Goal: Task Accomplishment & Management: Manage account settings

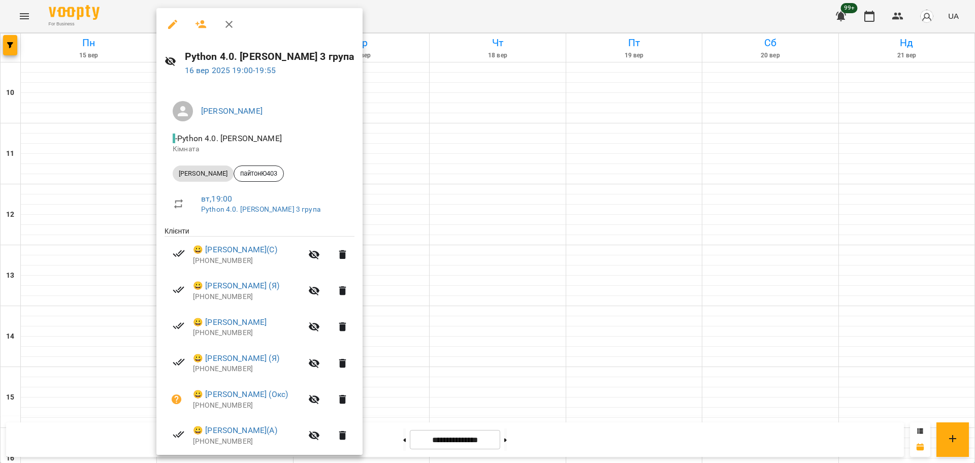
scroll to position [143, 0]
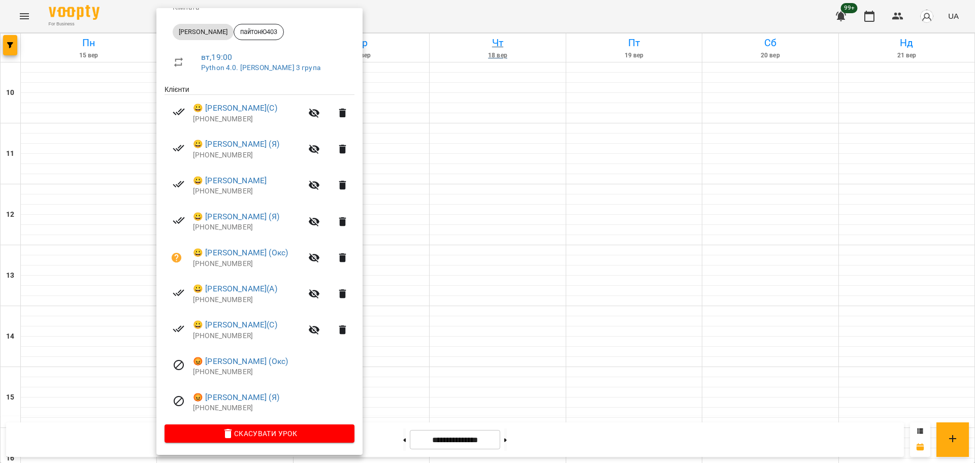
drag, startPoint x: 470, startPoint y: 27, endPoint x: 463, endPoint y: 33, distance: 9.4
click at [470, 27] on div at bounding box center [487, 231] width 975 height 463
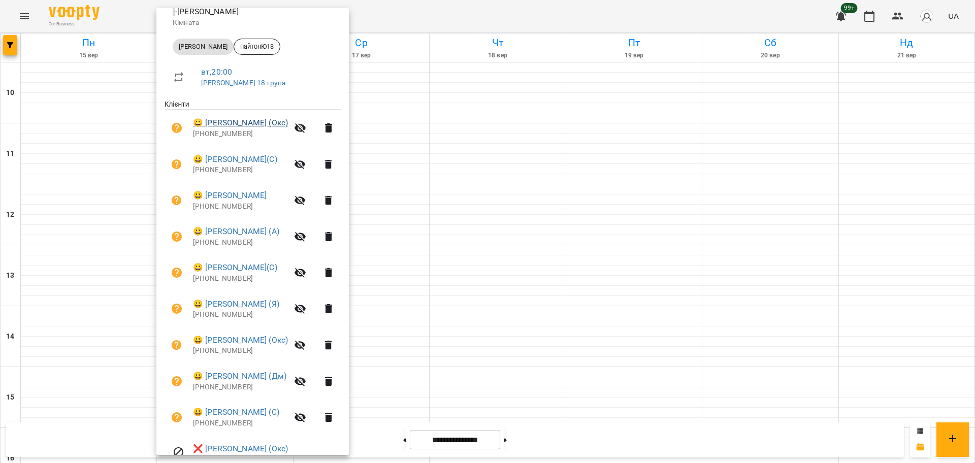
scroll to position [180, 0]
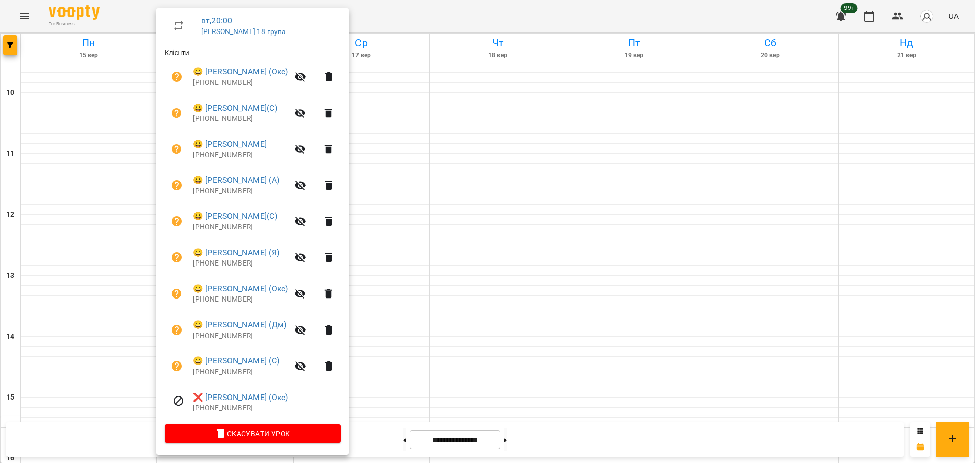
click at [434, 9] on div at bounding box center [487, 231] width 975 height 463
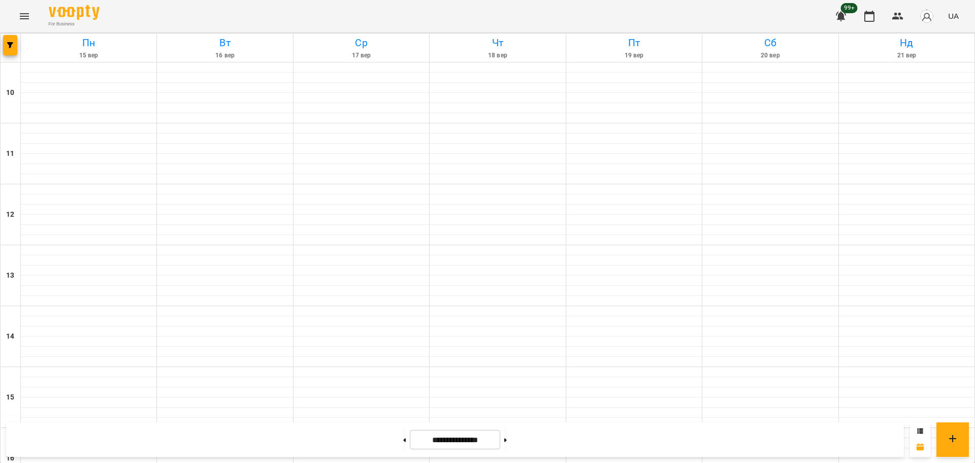
scroll to position [374, 0]
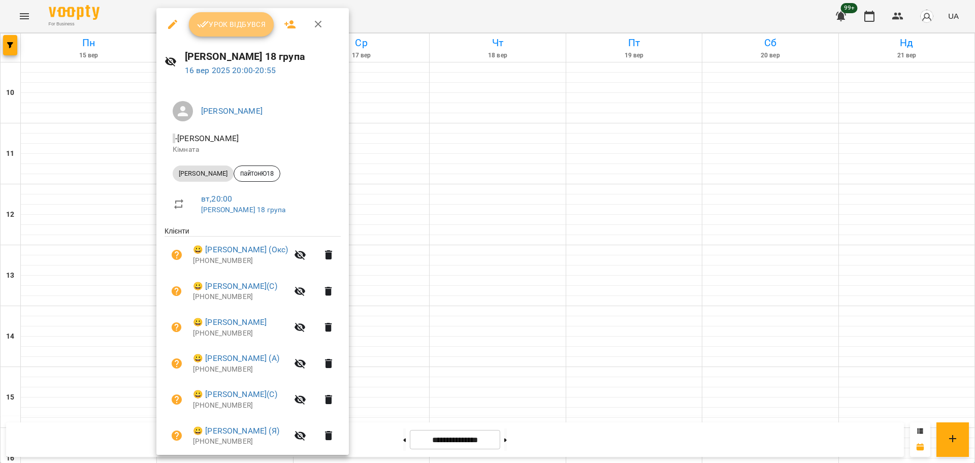
click at [218, 28] on span "Урок відбувся" at bounding box center [231, 24] width 69 height 12
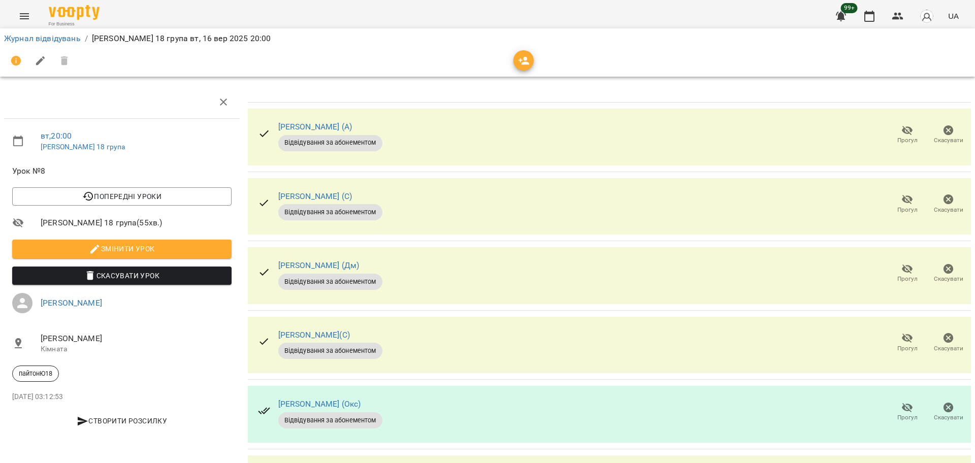
scroll to position [190, 0]
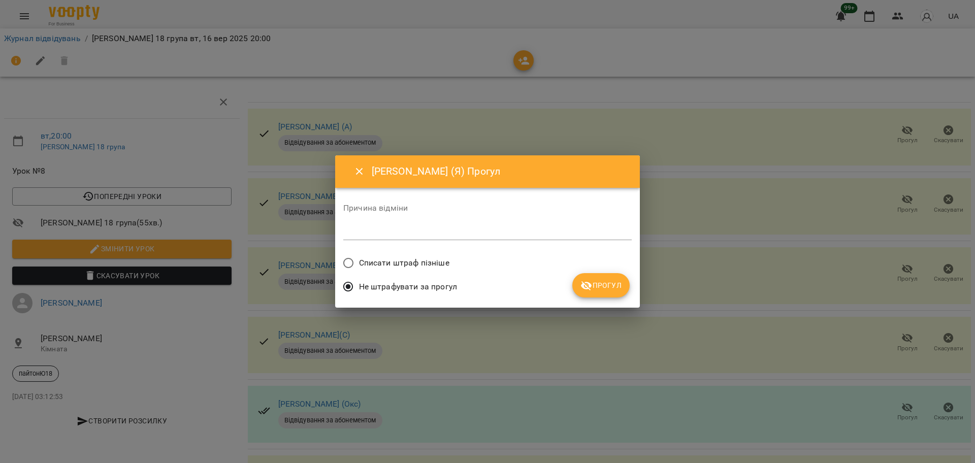
drag, startPoint x: 405, startPoint y: 266, endPoint x: 554, endPoint y: 282, distance: 149.2
click at [405, 266] on span "Списати штраф пізніше" at bounding box center [404, 263] width 90 height 12
click at [604, 278] on button "Прогул" at bounding box center [600, 285] width 57 height 24
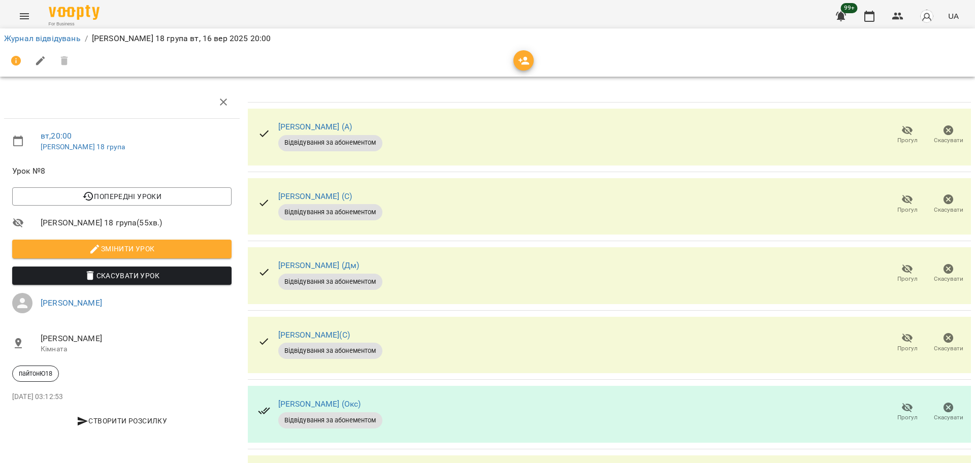
scroll to position [364, 0]
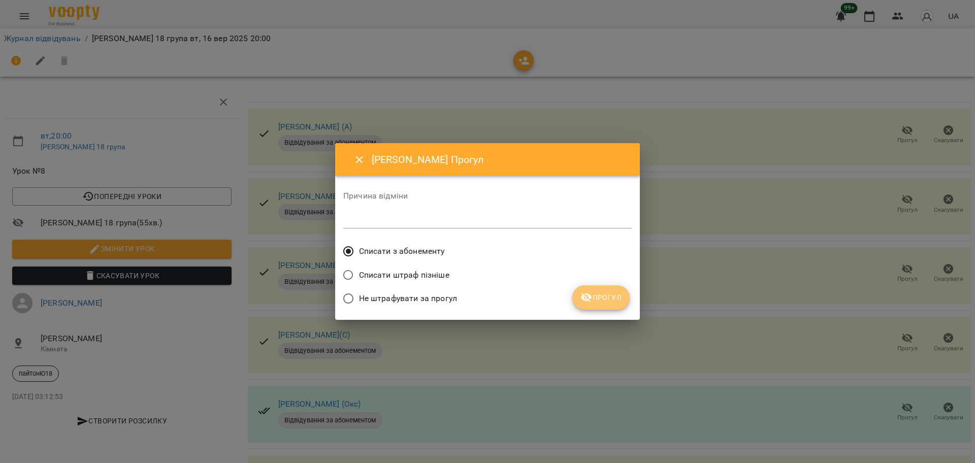
click at [597, 303] on span "Прогул" at bounding box center [601, 298] width 41 height 12
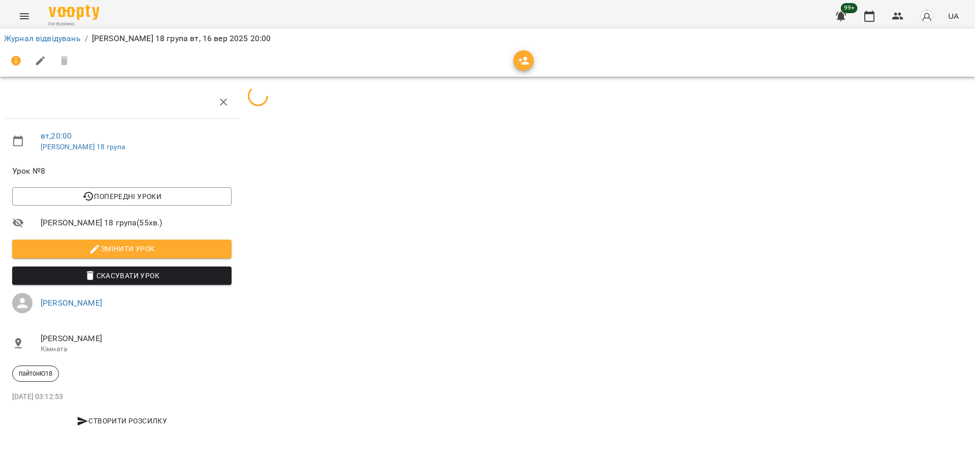
scroll to position [0, 0]
